Goal: Check status: Check status

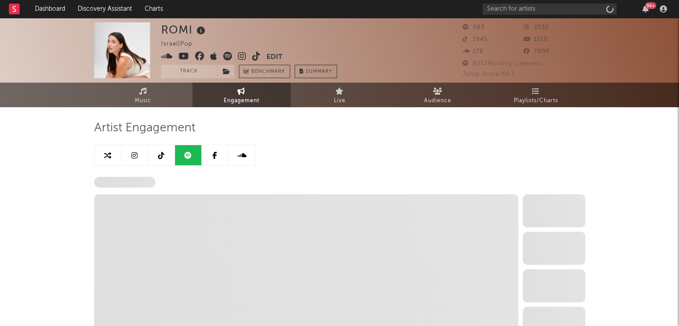
select select "6m"
select select "1w"
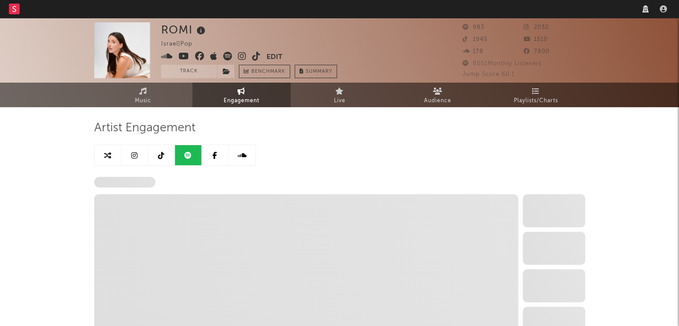
select select "6m"
select select "1w"
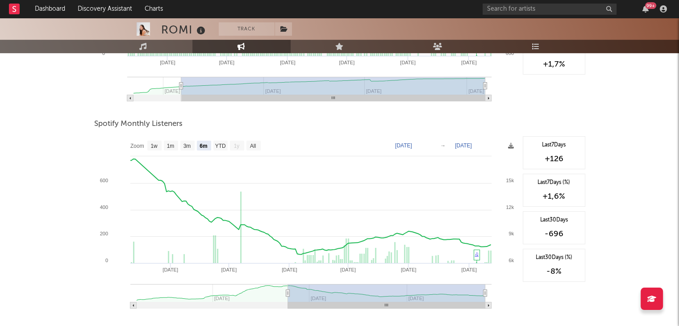
scroll to position [267, 0]
